Goal: Task Accomplishment & Management: Use online tool/utility

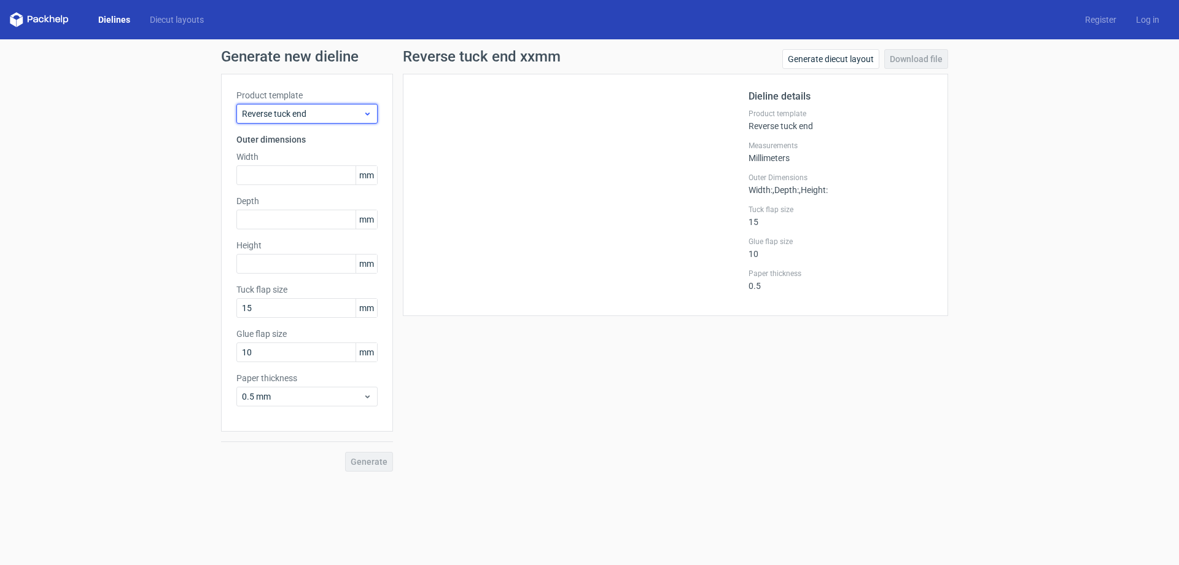
click at [336, 118] on span "Reverse tuck end" at bounding box center [302, 114] width 121 height 12
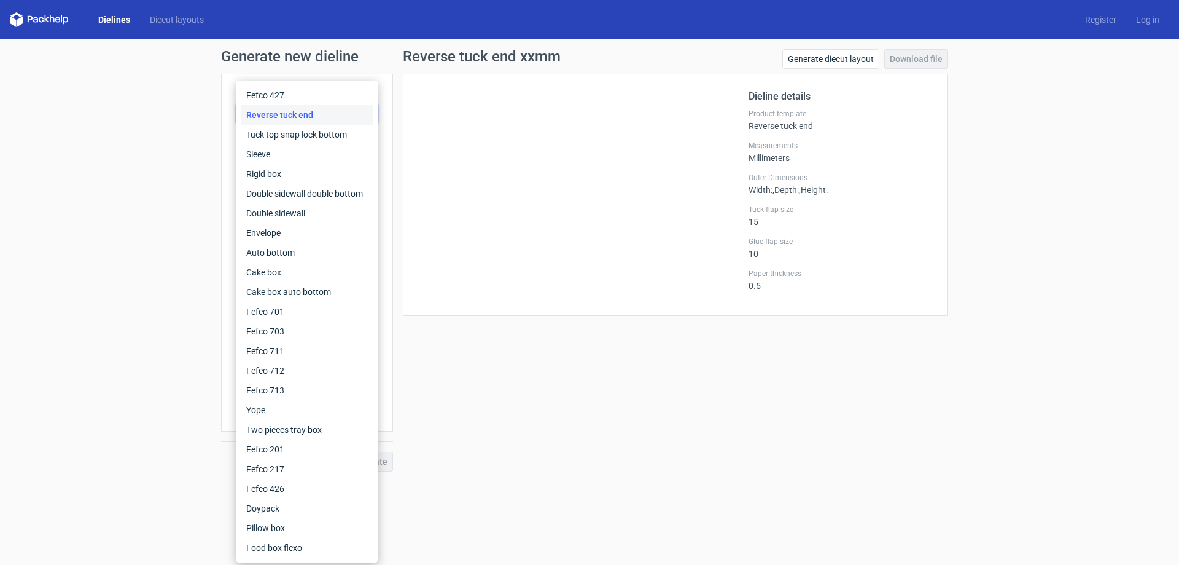
click at [531, 189] on div at bounding box center [583, 194] width 330 height 211
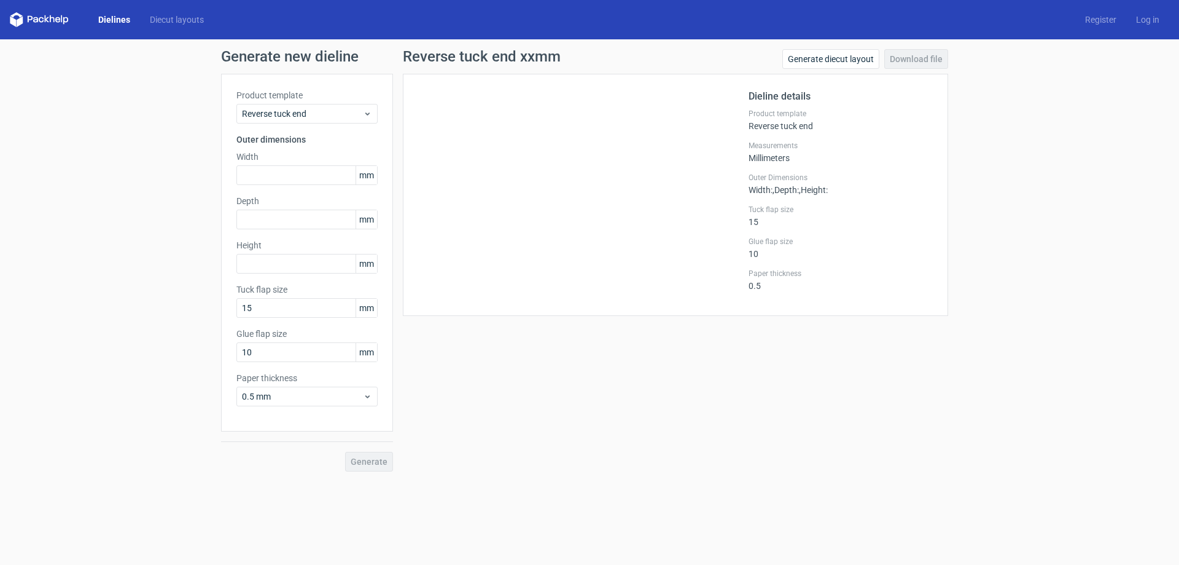
drag, startPoint x: 686, startPoint y: 472, endPoint x: 536, endPoint y: 187, distance: 322.3
click at [687, 471] on div "Generate new dieline Product template Reverse tuck end Outer dimensions Width m…" at bounding box center [589, 260] width 1179 height 442
click at [112, 19] on link "Dielines" at bounding box center [114, 20] width 52 height 12
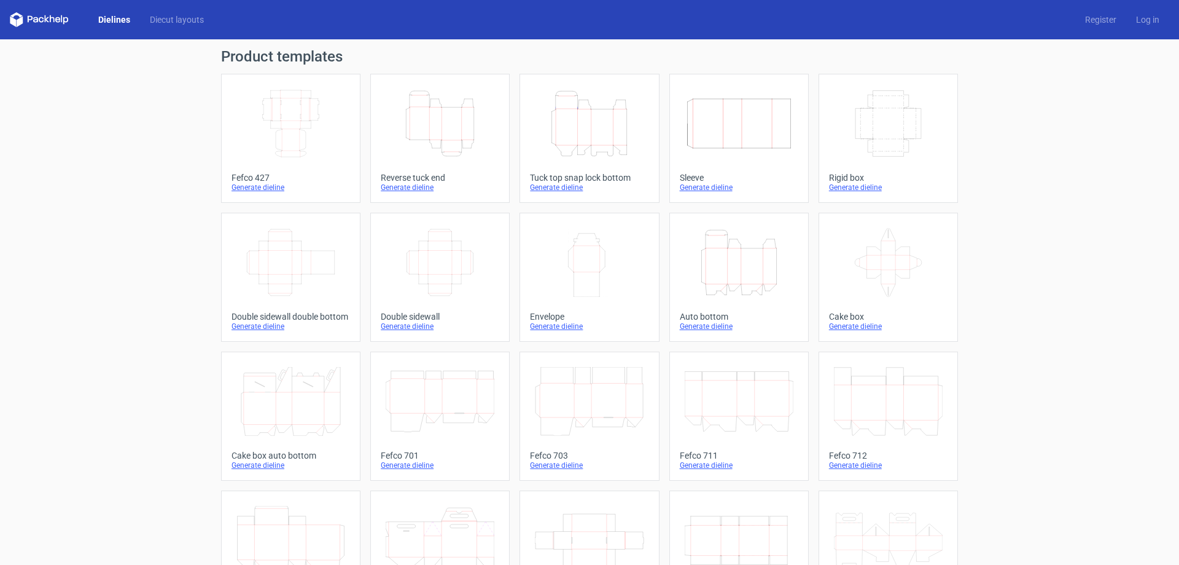
click at [454, 104] on icon "Height Depth Width" at bounding box center [440, 123] width 109 height 69
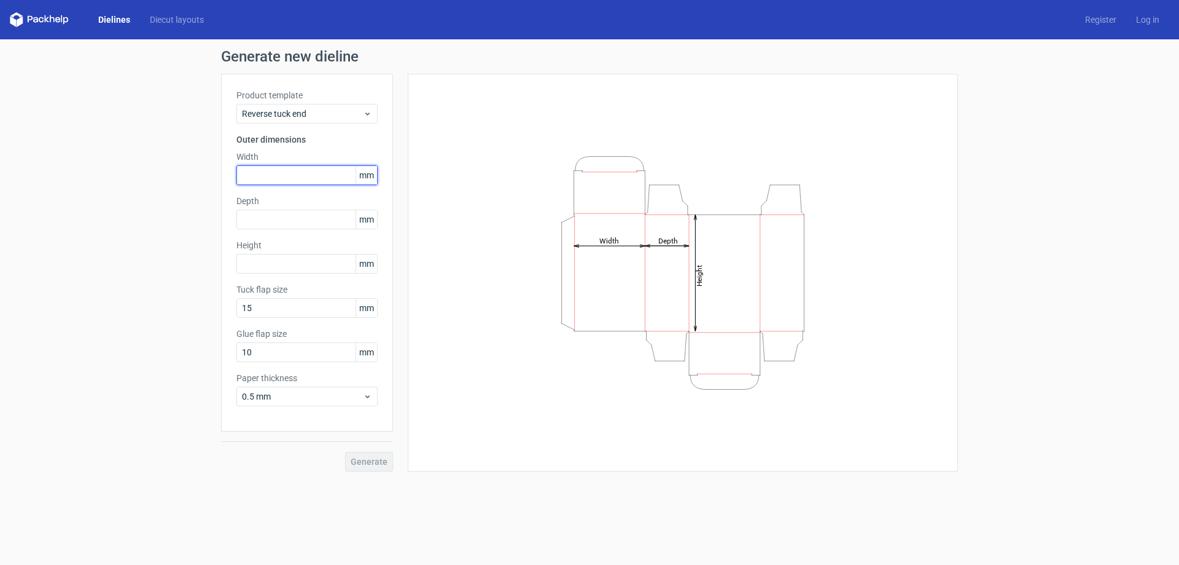
click at [290, 172] on input "text" at bounding box center [307, 175] width 141 height 20
type input "61"
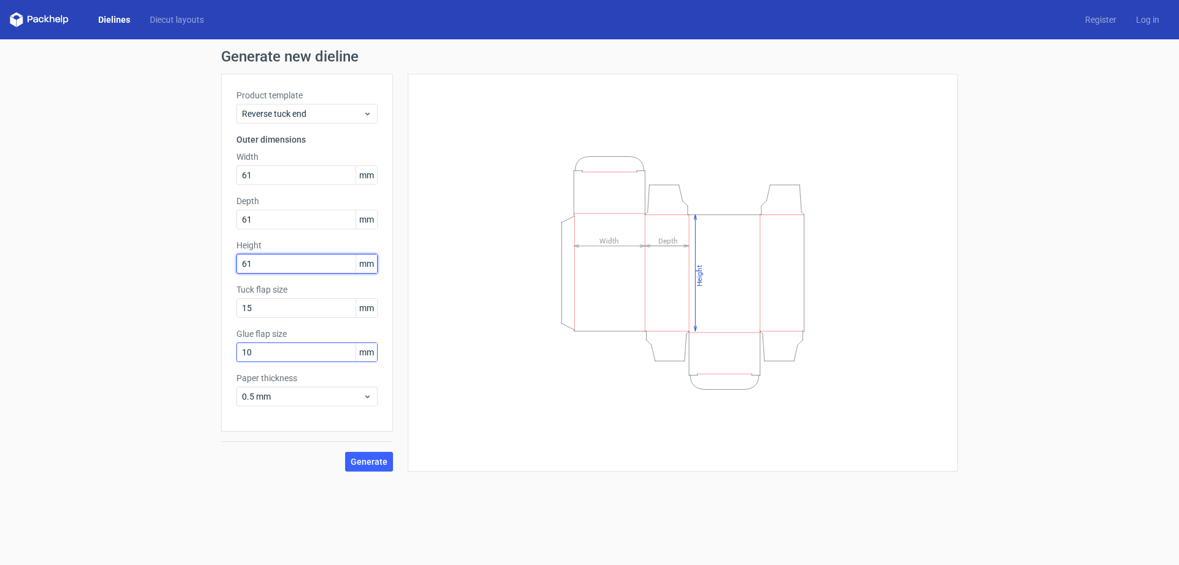
type input "61"
drag, startPoint x: 275, startPoint y: 356, endPoint x: 167, endPoint y: 340, distance: 108.7
click at [198, 348] on div "Generate new dieline Product template Reverse tuck end Outer dimensions Width 6…" at bounding box center [589, 260] width 1179 height 442
click at [366, 463] on span "Generate" at bounding box center [369, 461] width 37 height 9
